Goal: Task Accomplishment & Management: Use online tool/utility

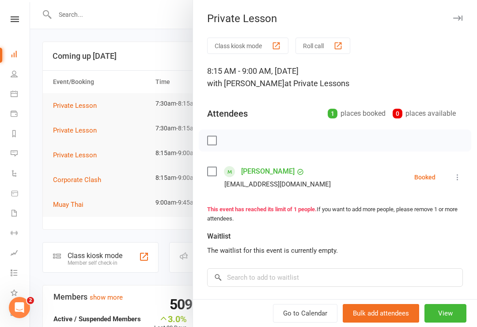
click at [67, 257] on div at bounding box center [253, 163] width 447 height 327
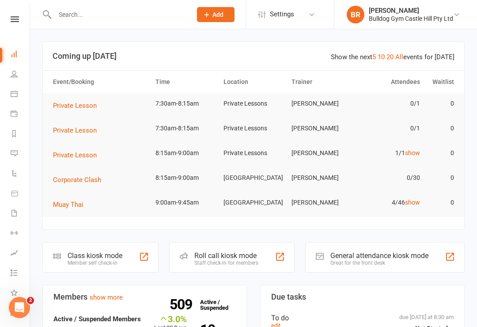
click at [76, 257] on div "Class kiosk mode" at bounding box center [95, 255] width 55 height 8
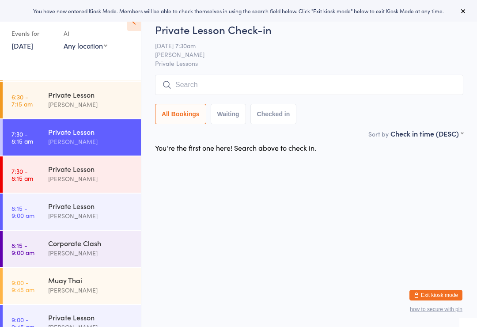
scroll to position [73, 0]
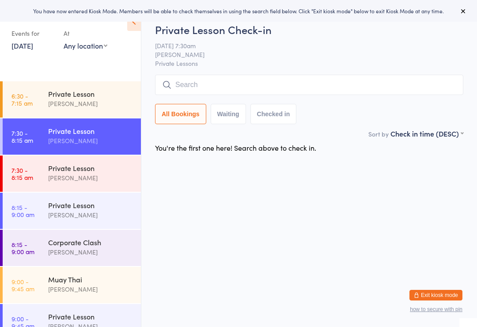
click at [23, 178] on time "7:30 - 8:15 am" at bounding box center [22, 174] width 22 height 14
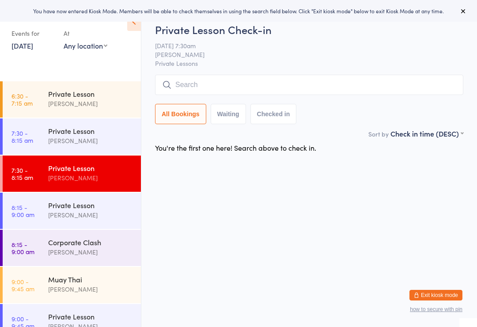
click at [31, 220] on link "8:15 - 9:00 am Private Lesson [PERSON_NAME]" at bounding box center [72, 211] width 138 height 36
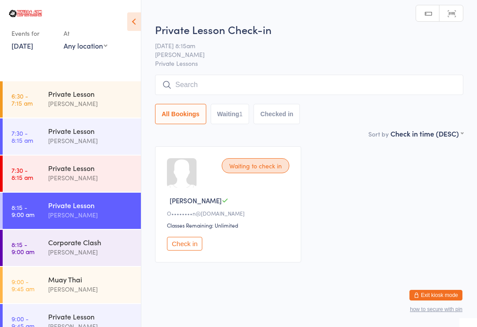
click at [27, 243] on time "8:15 - 9:00 am" at bounding box center [22, 248] width 23 height 14
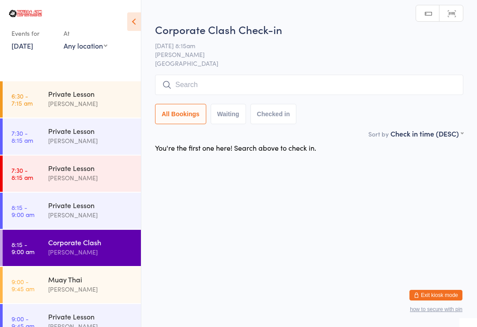
click at [28, 280] on time "9:00 - 9:45 am" at bounding box center [22, 285] width 23 height 14
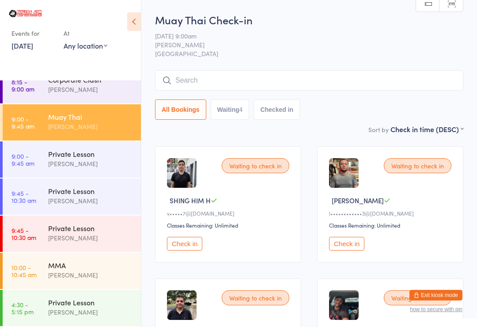
scroll to position [236, 0]
click at [22, 272] on time "10:00 - 10:45 am" at bounding box center [23, 271] width 25 height 14
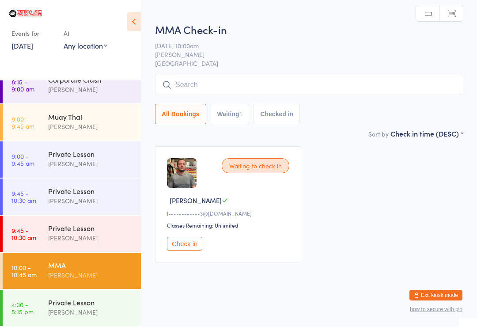
click at [26, 100] on link "8:15 - 9:00 am Corporate Clash [PERSON_NAME]" at bounding box center [72, 85] width 138 height 36
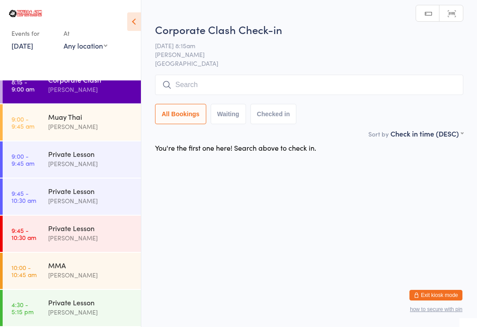
click at [39, 125] on link "9:00 - 9:45 am Muay Thai [PERSON_NAME]" at bounding box center [72, 122] width 138 height 36
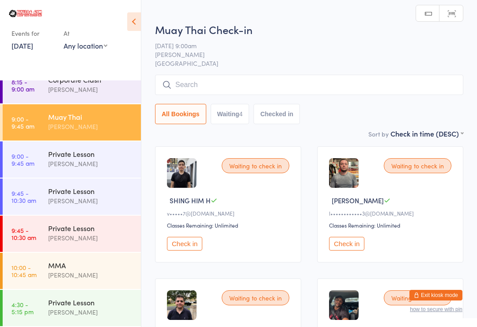
click at [30, 273] on time "10:00 - 10:45 am" at bounding box center [23, 271] width 25 height 14
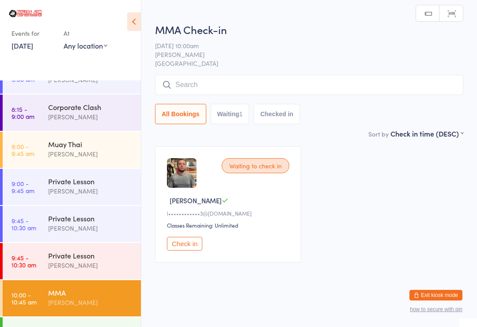
scroll to position [207, 0]
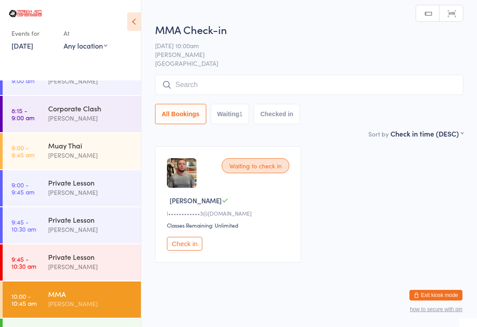
click at [34, 150] on time "9:00 - 9:45 am" at bounding box center [22, 151] width 23 height 14
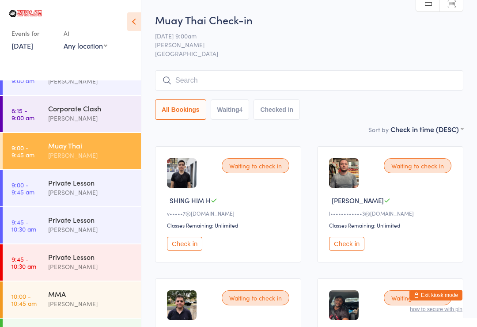
click at [91, 110] on div "Corporate Clash" at bounding box center [90, 108] width 85 height 10
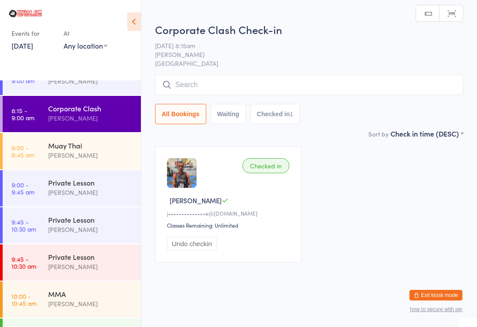
click at [272, 81] on input "search" at bounding box center [309, 85] width 308 height 20
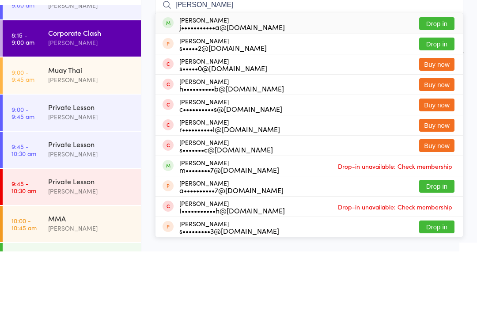
type input "[PERSON_NAME]"
click at [442, 93] on button "Drop in" at bounding box center [436, 99] width 35 height 13
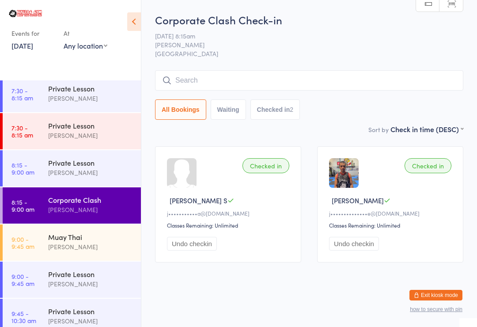
scroll to position [141, 0]
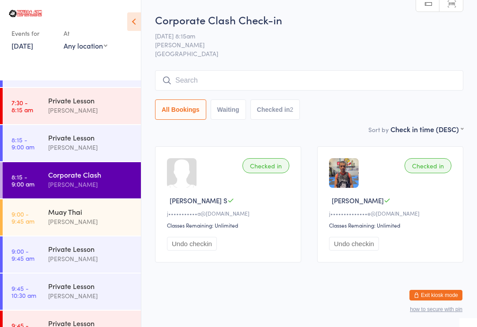
click at [33, 207] on link "9:00 - 9:45 am Muay Thai [PERSON_NAME]" at bounding box center [72, 217] width 138 height 36
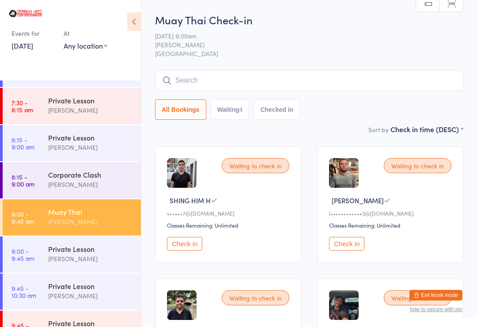
click at [408, 73] on input "search" at bounding box center [309, 80] width 308 height 20
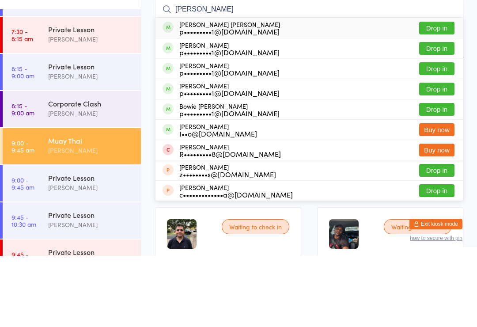
type input "[PERSON_NAME]"
click at [435, 154] on button "Drop in" at bounding box center [436, 160] width 35 height 13
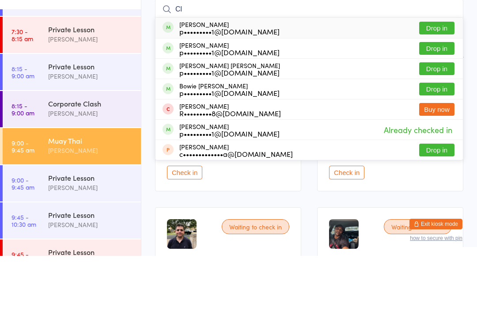
type input "C"
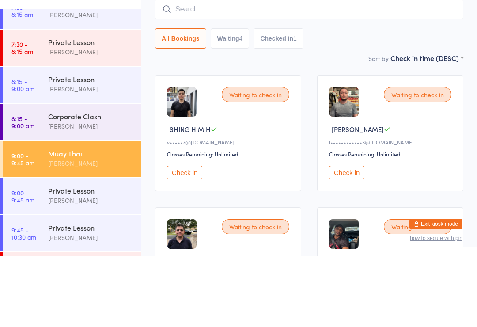
scroll to position [71, 0]
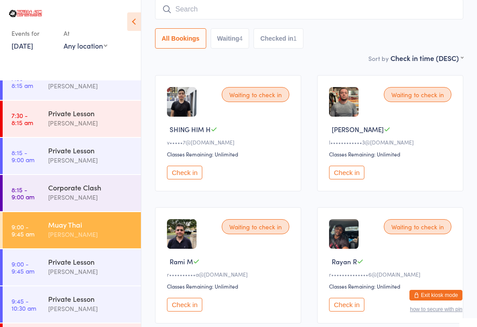
click at [185, 177] on button "Check in" at bounding box center [184, 173] width 35 height 14
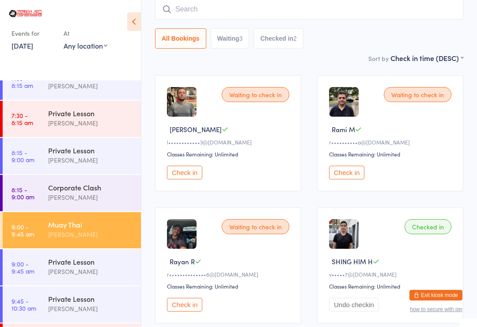
click at [244, 5] on input "search" at bounding box center [309, 9] width 308 height 20
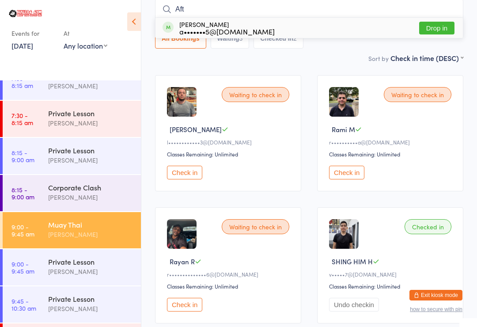
type input "Aft"
click at [447, 23] on button "Drop in" at bounding box center [436, 28] width 35 height 13
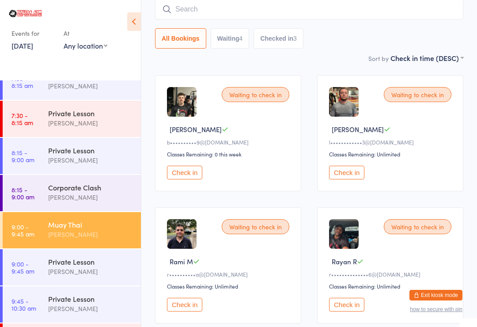
click at [198, 170] on button "Check in" at bounding box center [184, 173] width 35 height 14
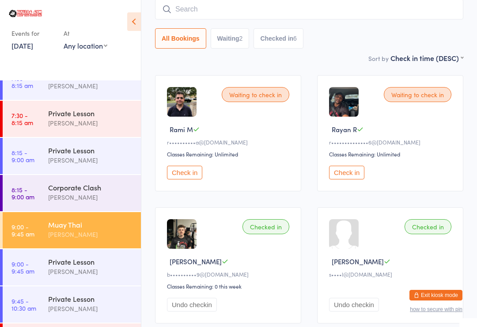
click at [185, 11] on input "search" at bounding box center [309, 9] width 308 height 20
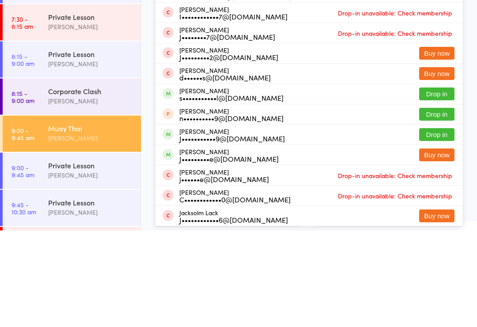
type input "Jack"
click at [432, 225] on button "Drop in" at bounding box center [436, 231] width 35 height 13
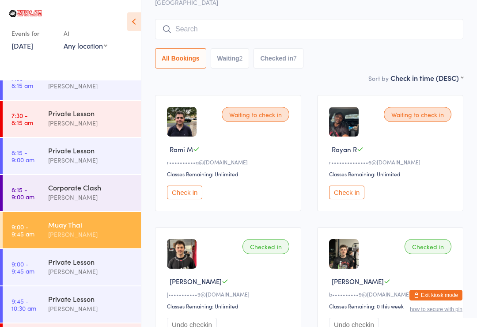
scroll to position [0, 0]
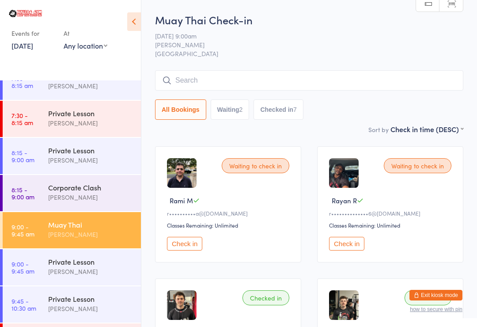
click at [216, 88] on input "search" at bounding box center [309, 80] width 308 height 20
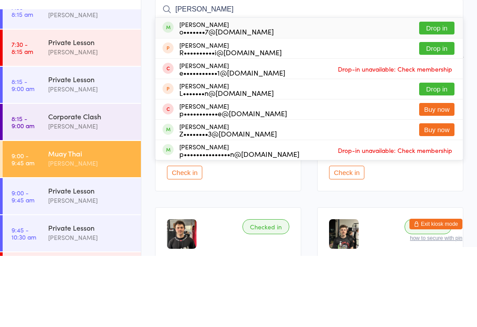
type input "[PERSON_NAME]"
click at [444, 93] on button "Drop in" at bounding box center [436, 99] width 35 height 13
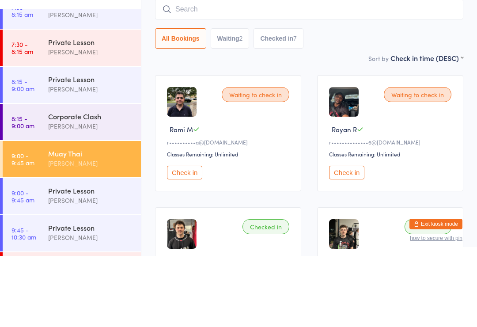
scroll to position [71, 0]
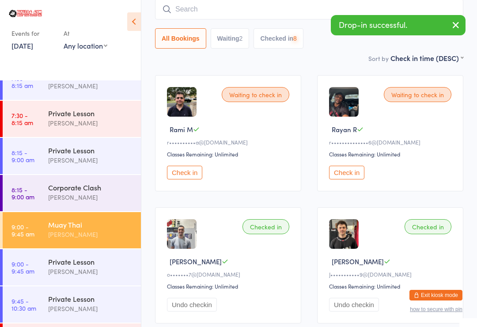
click at [285, 14] on input "search" at bounding box center [309, 9] width 308 height 20
type input "t"
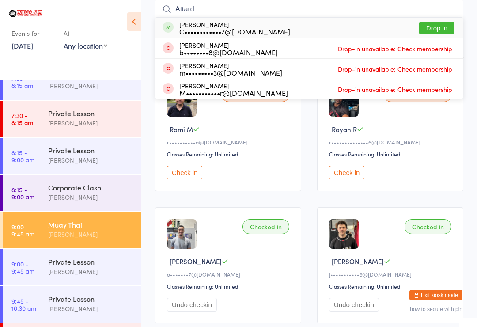
type input "Attard"
click at [432, 22] on button "Drop in" at bounding box center [436, 28] width 35 height 13
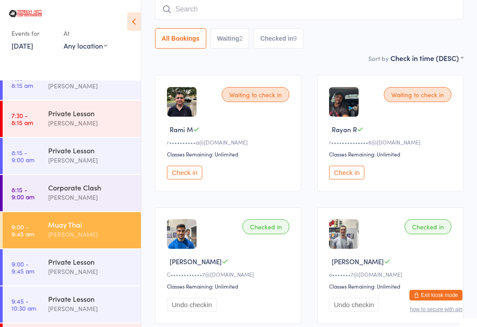
click at [323, 19] on input "search" at bounding box center [309, 9] width 308 height 20
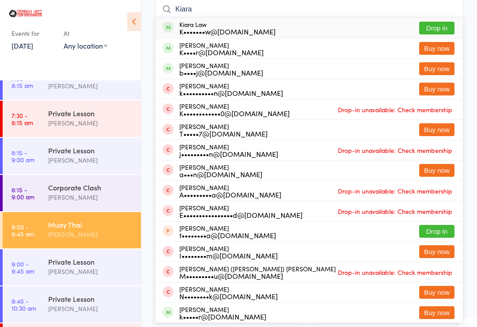
type input "Kiara"
click at [439, 34] on button "Drop in" at bounding box center [436, 28] width 35 height 13
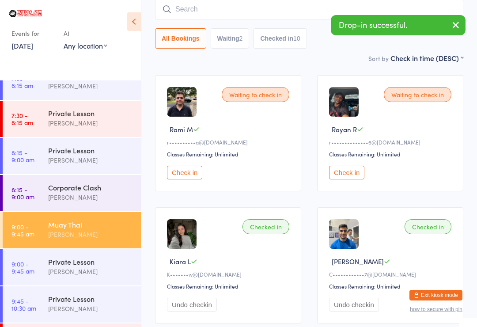
click at [206, 8] on input "search" at bounding box center [309, 9] width 308 height 20
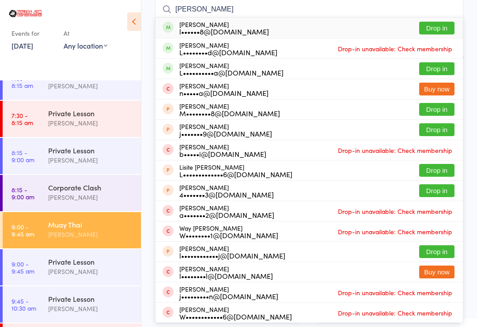
type input "[PERSON_NAME]"
click at [438, 27] on button "Drop in" at bounding box center [436, 28] width 35 height 13
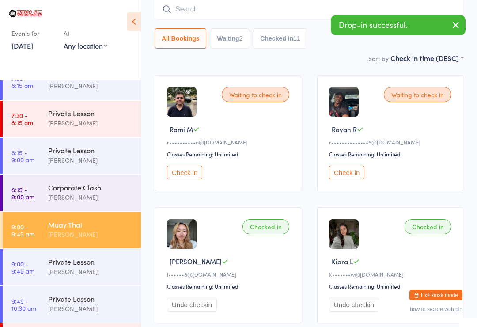
click at [254, 13] on input "search" at bounding box center [309, 9] width 308 height 20
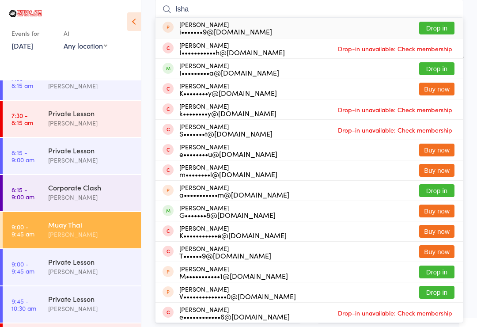
type input "Isha"
click at [445, 63] on button "Drop in" at bounding box center [436, 68] width 35 height 13
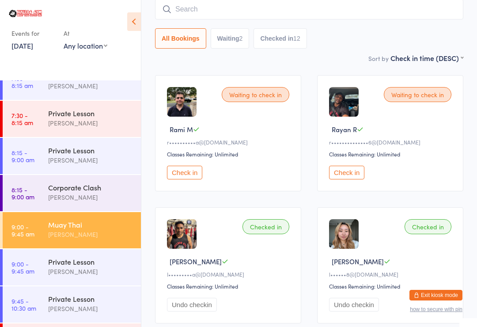
click at [342, 9] on input "search" at bounding box center [309, 9] width 308 height 20
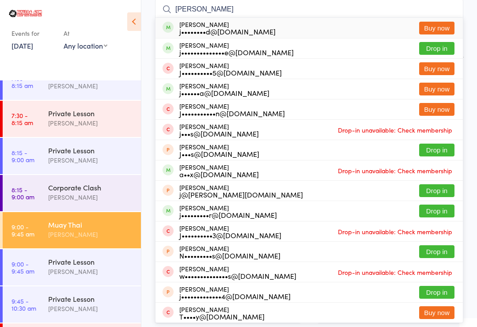
type input "[PERSON_NAME]"
click at [444, 44] on button "Drop in" at bounding box center [436, 48] width 35 height 13
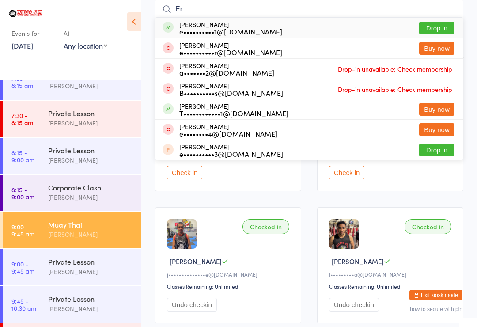
type input "Er"
click at [428, 30] on button "Drop in" at bounding box center [436, 28] width 35 height 13
